Goal: Transaction & Acquisition: Purchase product/service

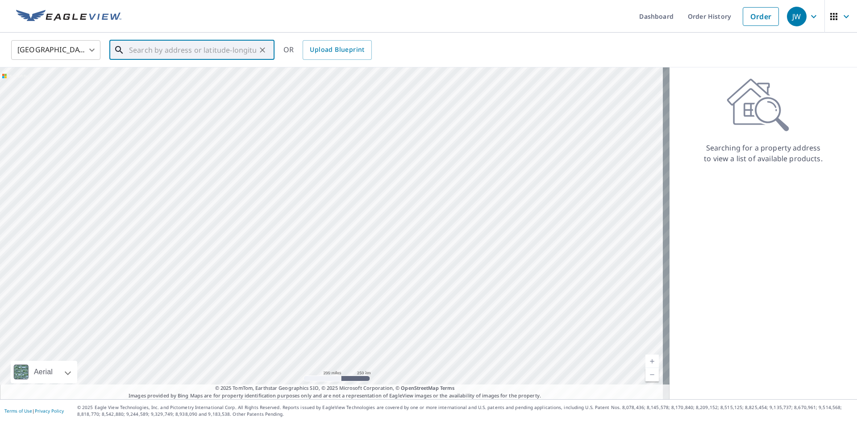
paste input "[STREET_ADDRESS]"
click at [203, 71] on span "[STREET_ADDRESS]" at bounding box center [197, 75] width 140 height 11
type input "[STREET_ADDRESS]"
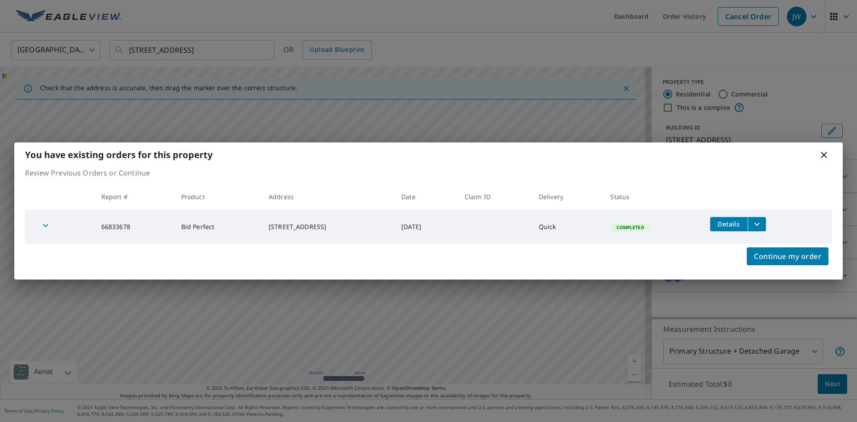
click at [759, 224] on icon "filesDropdownBtn-66833678" at bounding box center [756, 223] width 5 height 3
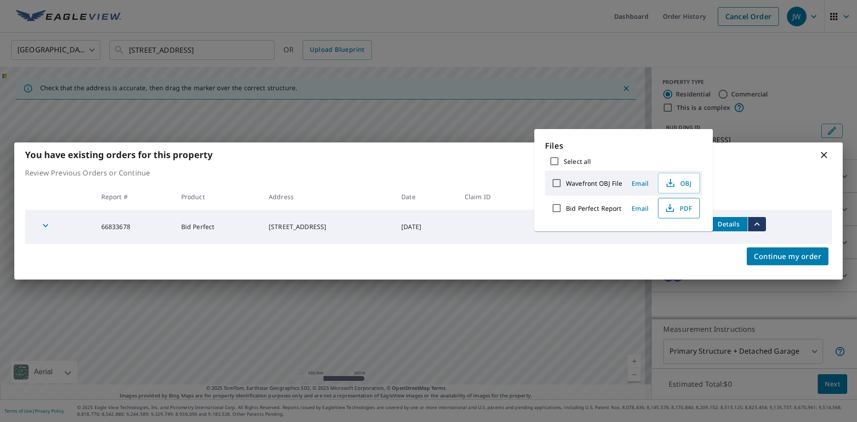
click at [684, 210] on span "PDF" at bounding box center [677, 208] width 29 height 11
drag, startPoint x: 758, startPoint y: 172, endPoint x: 770, endPoint y: 171, distance: 12.1
click at [758, 172] on p "Review Previous Orders or Continue" at bounding box center [428, 172] width 807 height 11
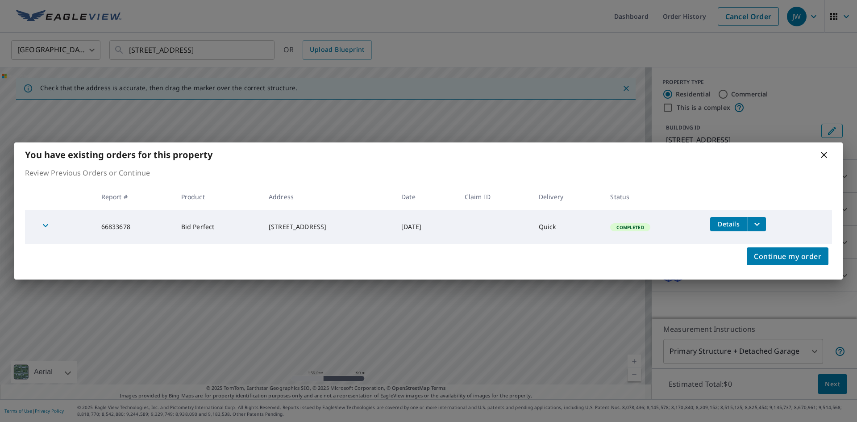
click at [822, 156] on icon at bounding box center [823, 154] width 11 height 11
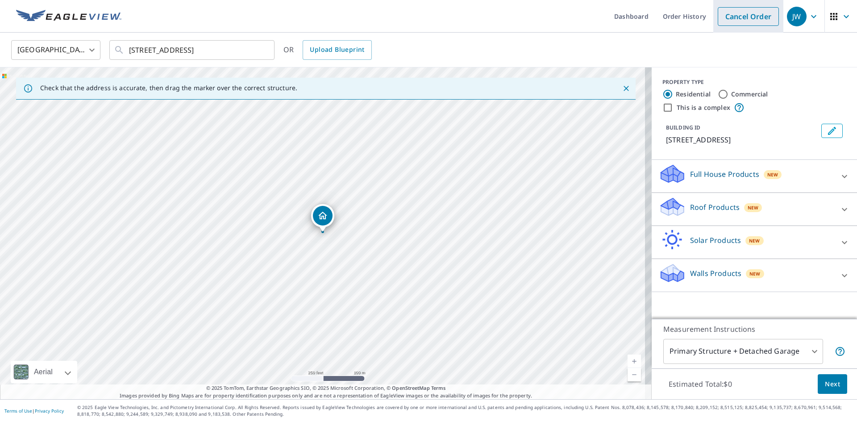
click at [730, 16] on link "Cancel Order" at bounding box center [747, 16] width 61 height 19
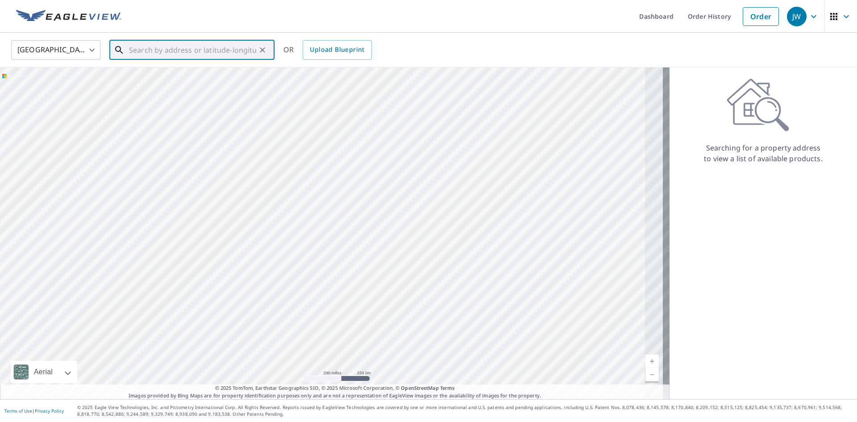
click at [204, 52] on input "text" at bounding box center [192, 49] width 127 height 25
paste input "[STREET_ADDRESS][PERSON_NAME]"
click at [160, 86] on p "[GEOGRAPHIC_DATA]" at bounding box center [197, 85] width 140 height 9
type input "[STREET_ADDRESS][PERSON_NAME]"
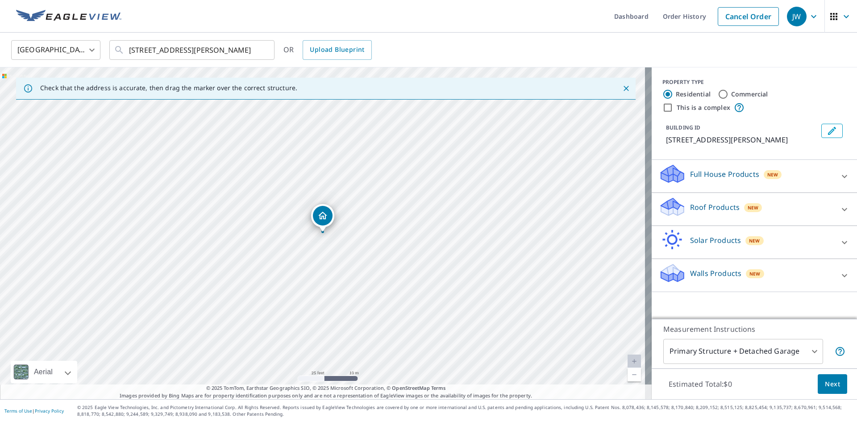
click at [699, 212] on div "Roof Products New" at bounding box center [746, 208] width 175 height 25
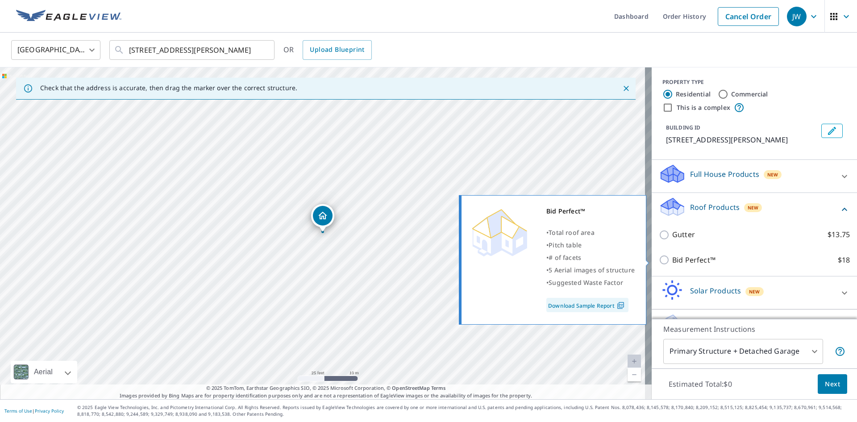
click at [672, 267] on div "Bid Perfect™ $18" at bounding box center [754, 259] width 191 height 25
click at [672, 262] on p "Bid Perfect™" at bounding box center [693, 259] width 43 height 11
click at [672, 262] on input "Bid Perfect™ $18" at bounding box center [665, 259] width 13 height 11
checkbox input "true"
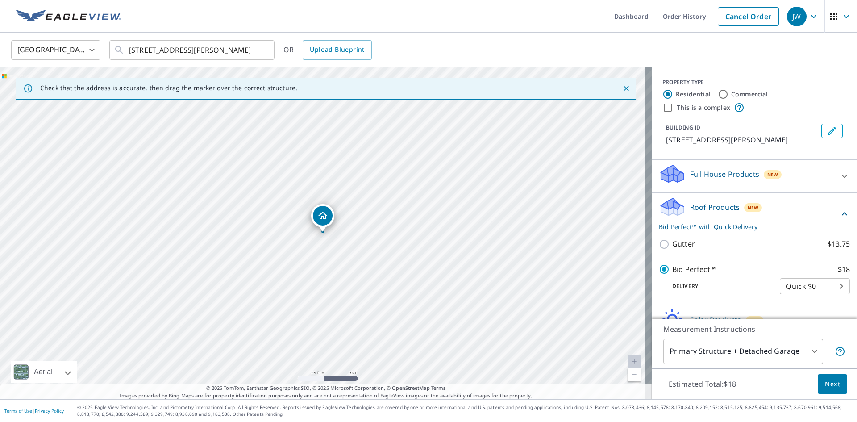
click at [825, 382] on span "Next" at bounding box center [832, 383] width 15 height 11
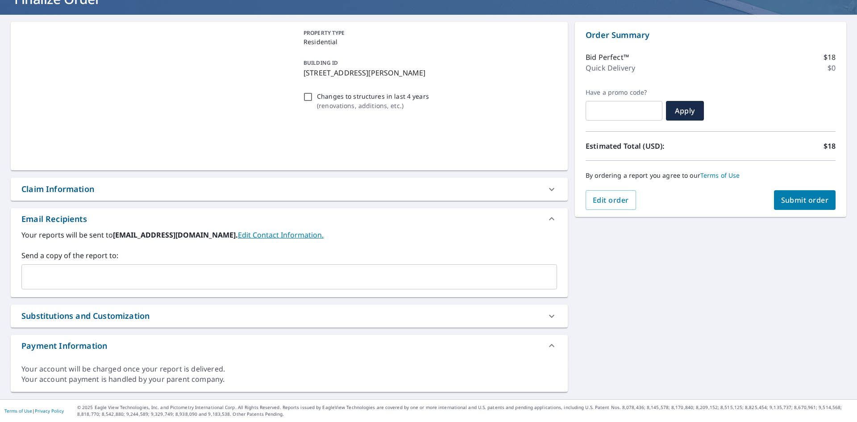
scroll to position [68, 0]
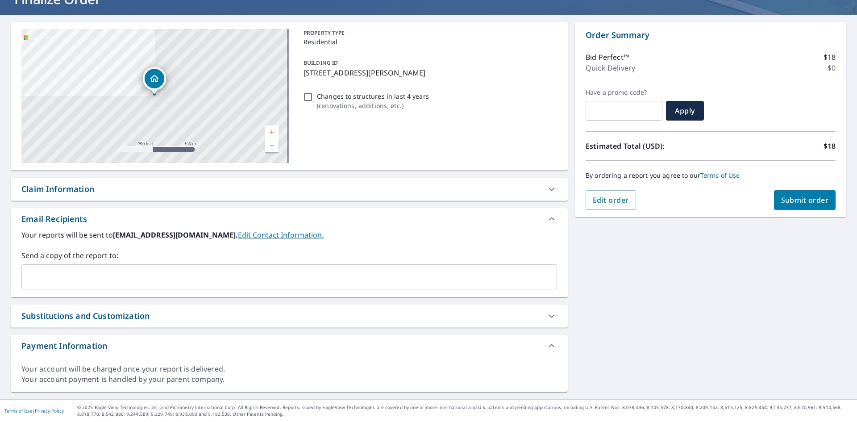
click at [71, 182] on div "Claim Information" at bounding box center [289, 189] width 557 height 23
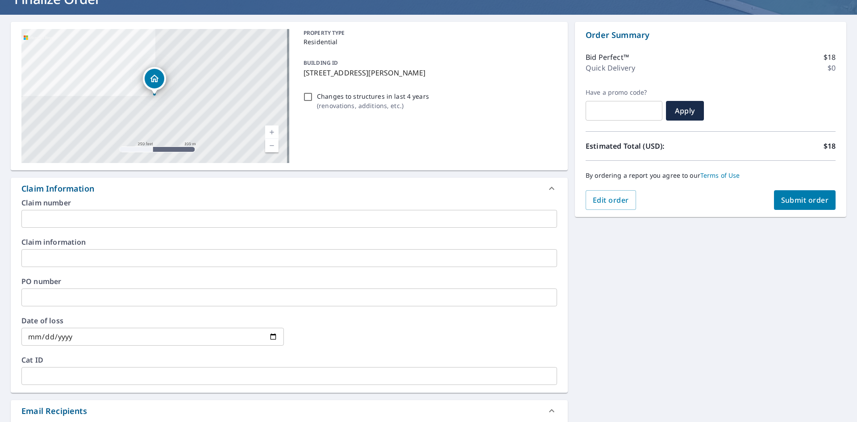
click at [45, 294] on input "text" at bounding box center [288, 297] width 535 height 18
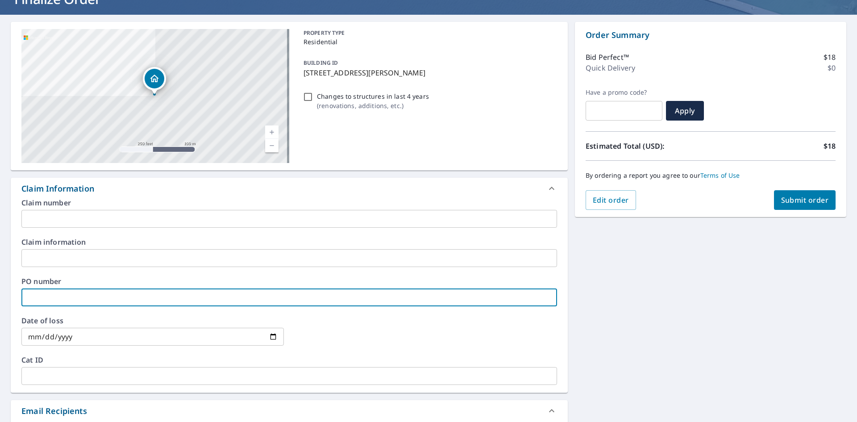
paste input "J006857914"
type input "J006857914"
click at [741, 300] on div "[STREET_ADDRESS][PERSON_NAME] Aerial Road A standard road map Aerial A detailed…" at bounding box center [428, 303] width 857 height 576
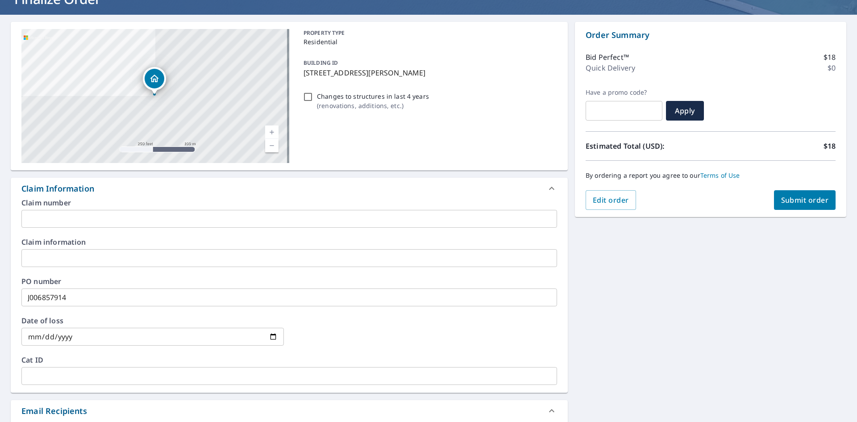
click at [799, 204] on span "Submit order" at bounding box center [805, 200] width 48 height 10
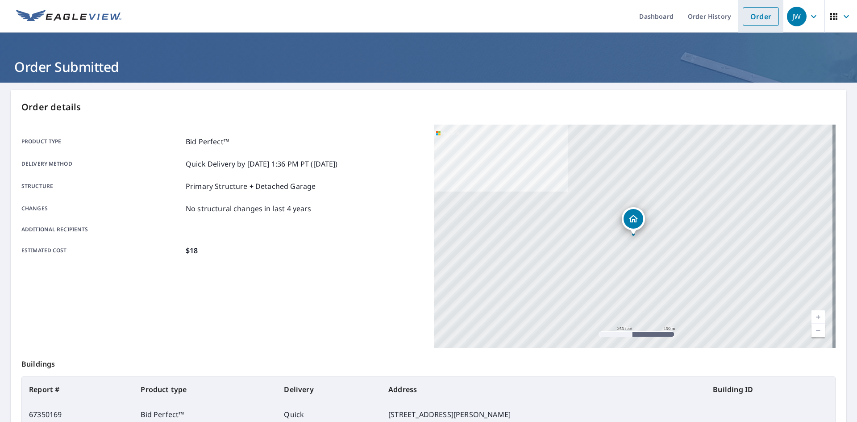
click at [768, 23] on link "Order" at bounding box center [760, 16] width 36 height 19
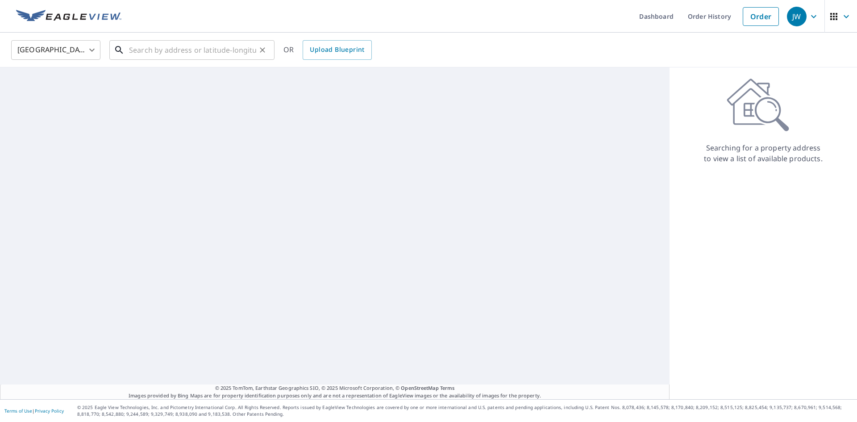
click at [195, 49] on input "text" at bounding box center [192, 49] width 127 height 25
paste input "[STREET_ADDRESS][PERSON_NAME]"
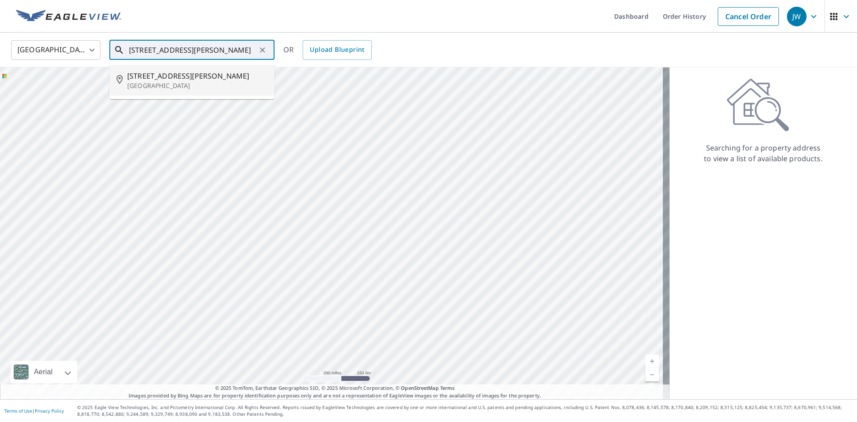
click at [171, 83] on p "[GEOGRAPHIC_DATA]" at bounding box center [197, 85] width 140 height 9
type input "[STREET_ADDRESS][PERSON_NAME]"
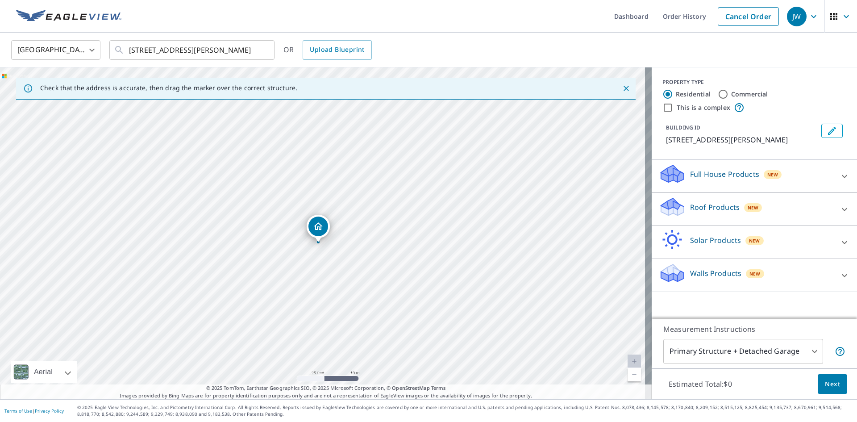
click at [702, 207] on p "Roof Products" at bounding box center [715, 207] width 50 height 11
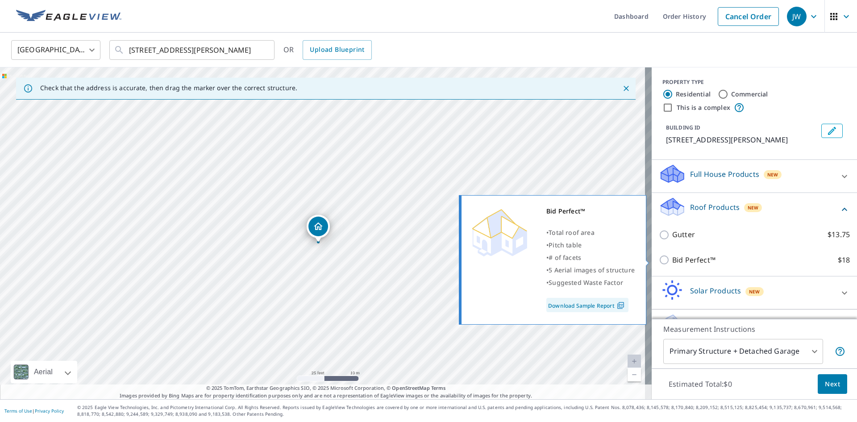
drag, startPoint x: 686, startPoint y: 256, endPoint x: 694, endPoint y: 264, distance: 11.0
click at [686, 256] on p "Bid Perfect™" at bounding box center [693, 259] width 43 height 11
click at [672, 256] on input "Bid Perfect™ $18" at bounding box center [665, 259] width 13 height 11
checkbox input "true"
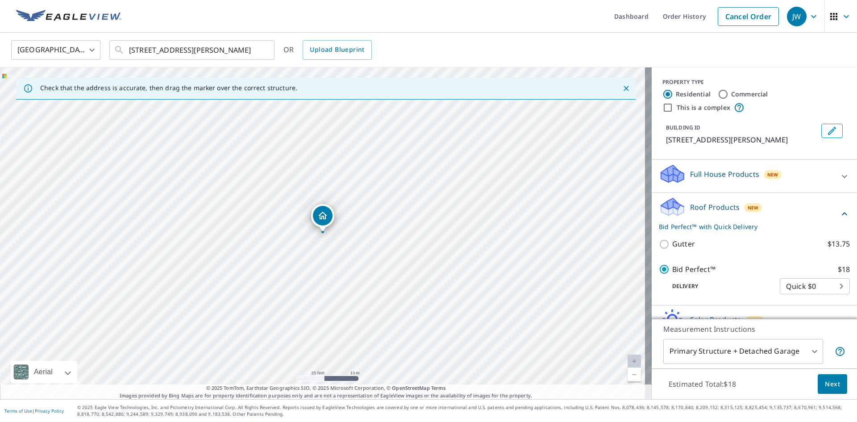
click at [825, 383] on span "Next" at bounding box center [832, 383] width 15 height 11
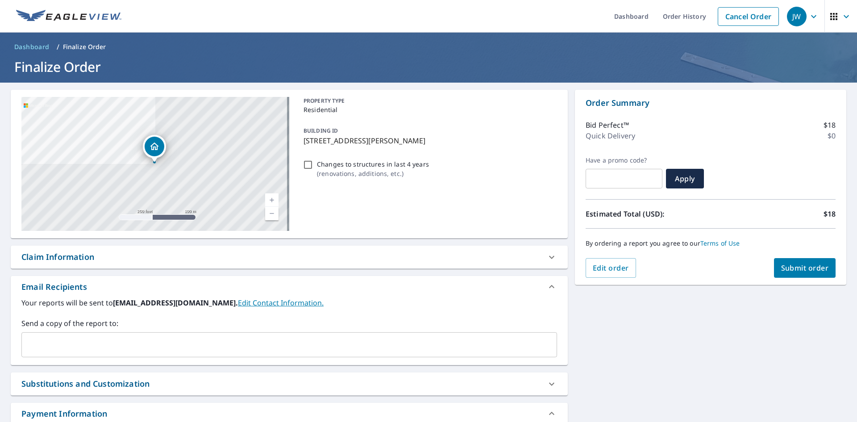
click at [48, 249] on div "Claim Information" at bounding box center [289, 256] width 557 height 23
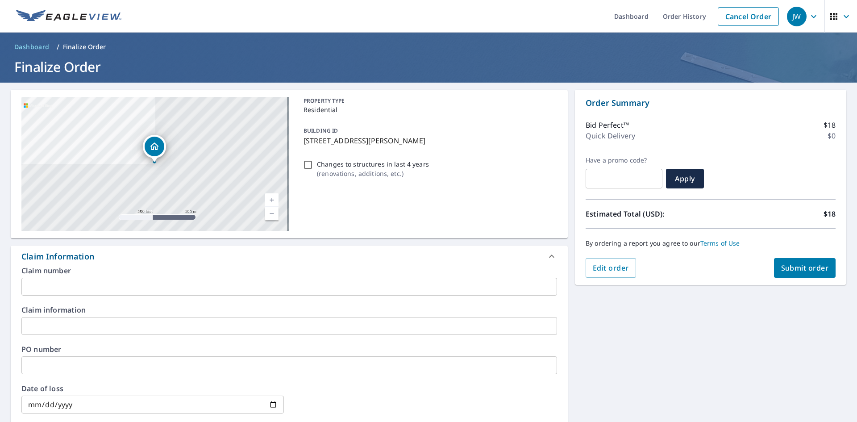
click at [40, 365] on input "text" at bounding box center [288, 365] width 535 height 18
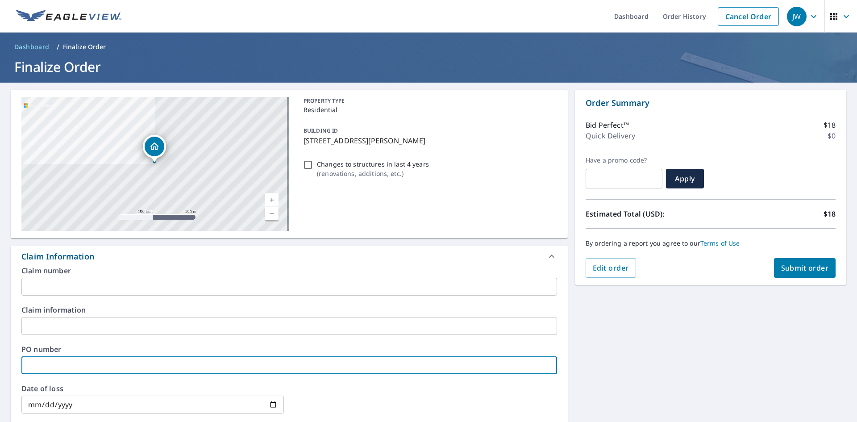
paste input "J006835885"
type input "J006835885"
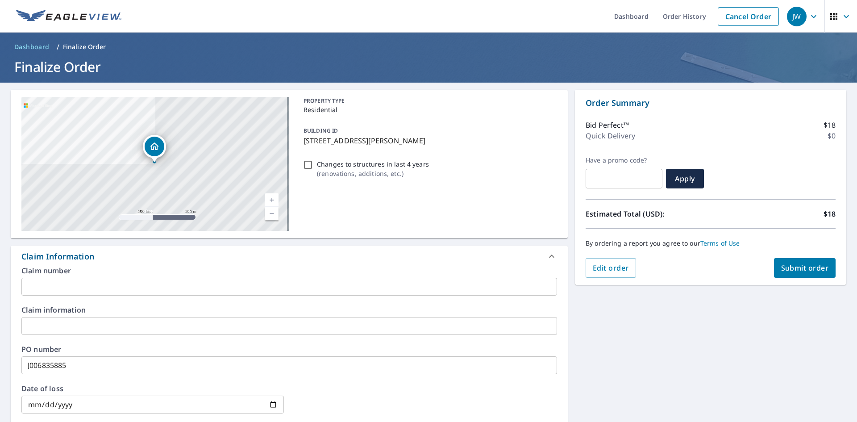
click at [653, 335] on div "[STREET_ADDRESS][GEOGRAPHIC_DATA][PERSON_NAME] A standard road map Aerial A det…" at bounding box center [428, 371] width 857 height 576
click at [803, 263] on span "Submit order" at bounding box center [805, 268] width 48 height 10
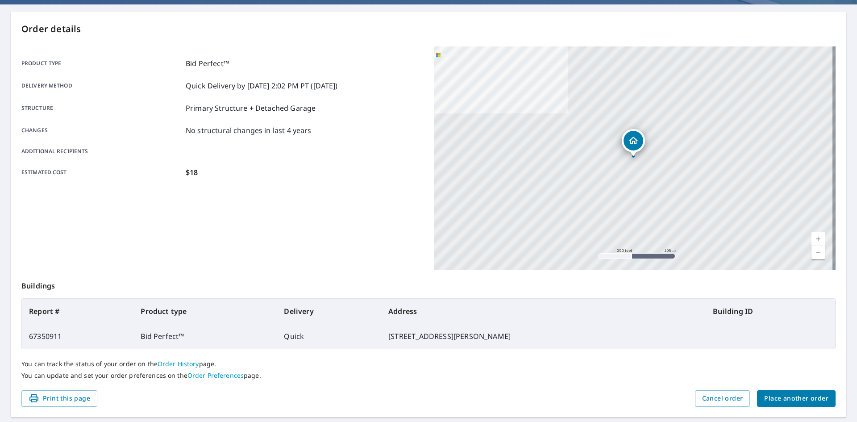
scroll to position [89, 0]
